Goal: Browse casually

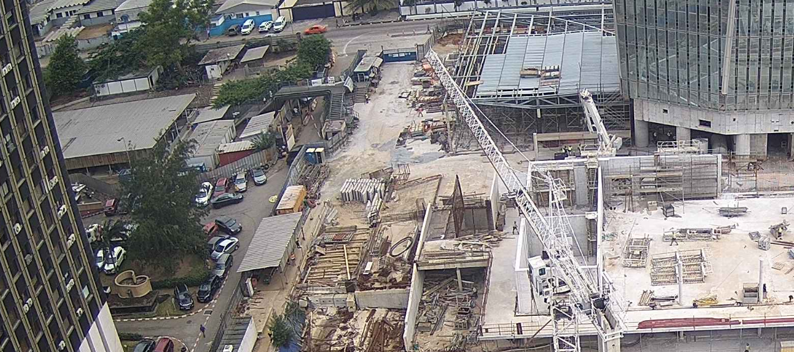
click at [355, 131] on img at bounding box center [397, 177] width 501 height 282
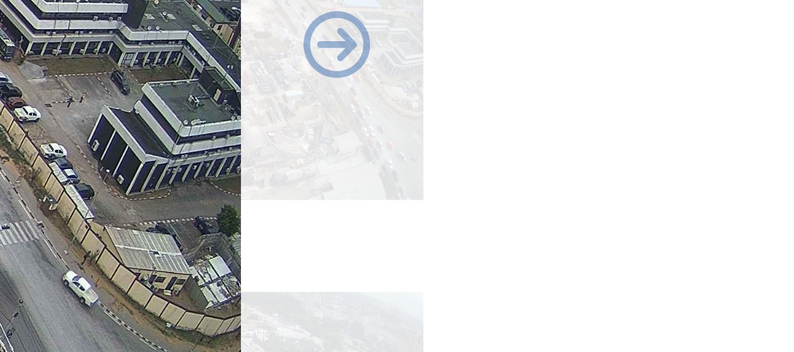
click at [676, 205] on div "[DATE] 06:50" at bounding box center [398, 185] width 588 height 298
click at [747, 217] on div "Scroll pour voyager dans le temps | Appuie sur le 'Alt' Bouton + Scroll pour Zo…" at bounding box center [397, 176] width 794 height 352
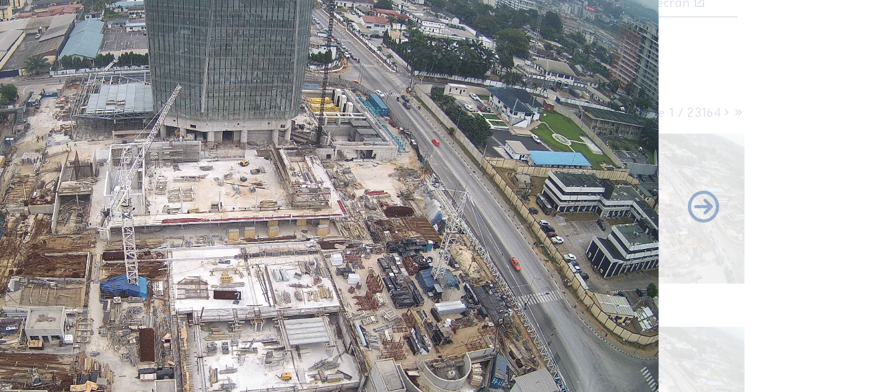
click at [610, 198] on img at bounding box center [441, 195] width 557 height 313
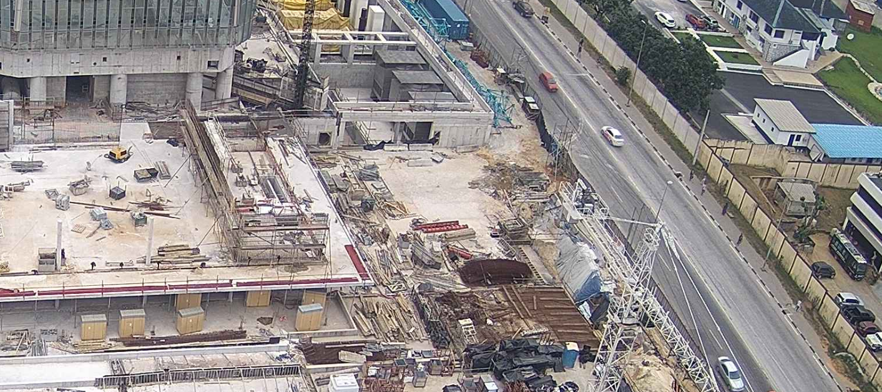
click at [543, 174] on img at bounding box center [441, 195] width 557 height 313
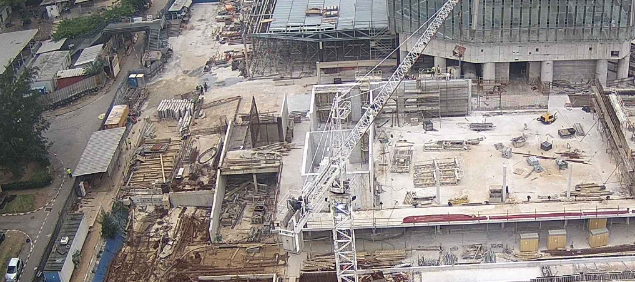
click at [298, 112] on img at bounding box center [317, 140] width 400 height 225
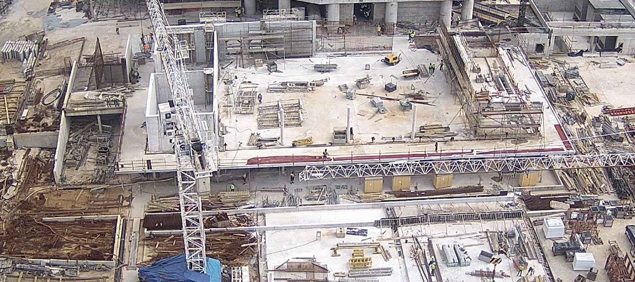
click at [360, 116] on img at bounding box center [317, 140] width 400 height 225
